Goal: Task Accomplishment & Management: Complete application form

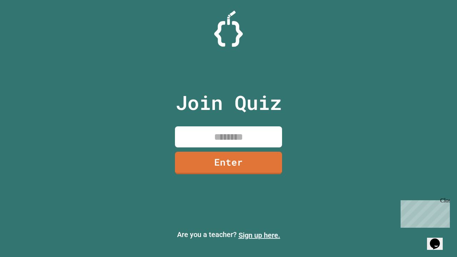
click at [259, 235] on link "Sign up here." at bounding box center [259, 235] width 42 height 9
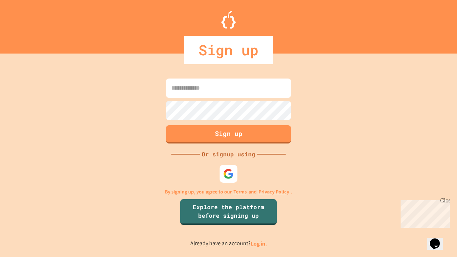
click at [259, 243] on link "Log in." at bounding box center [259, 243] width 16 height 7
